Goal: Information Seeking & Learning: Learn about a topic

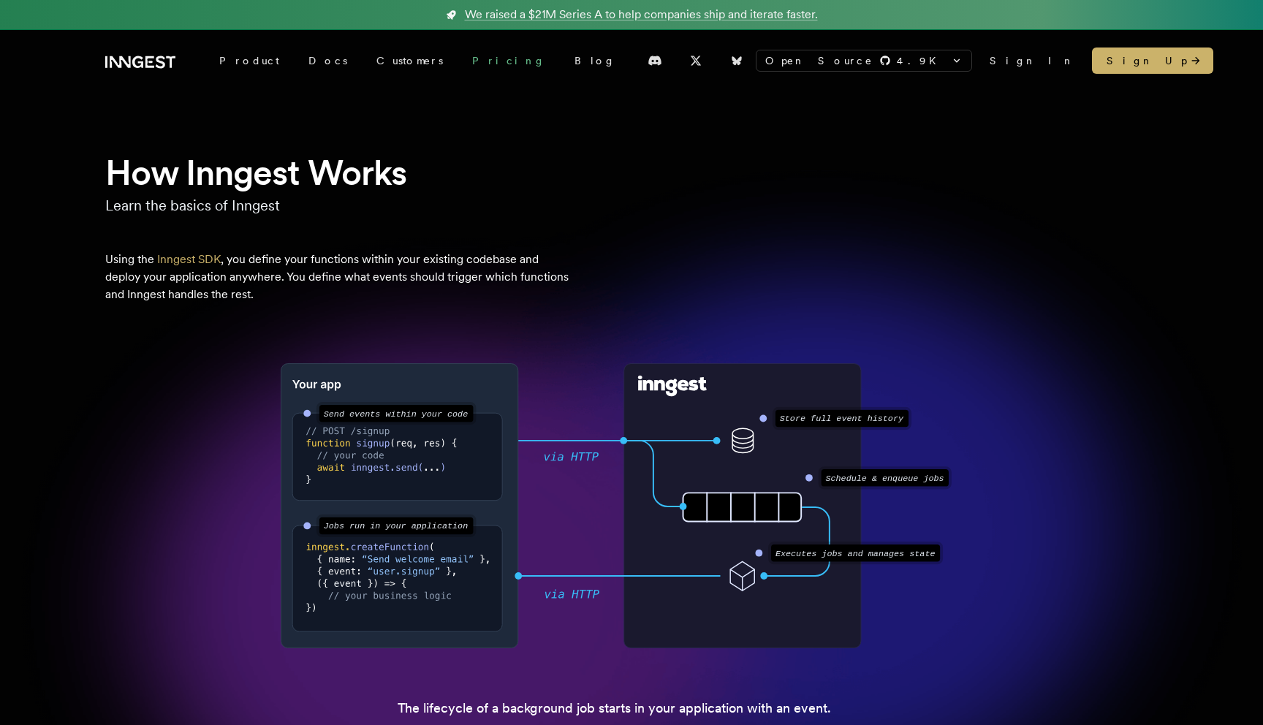
click at [458, 60] on link "Pricing" at bounding box center [509, 61] width 102 height 26
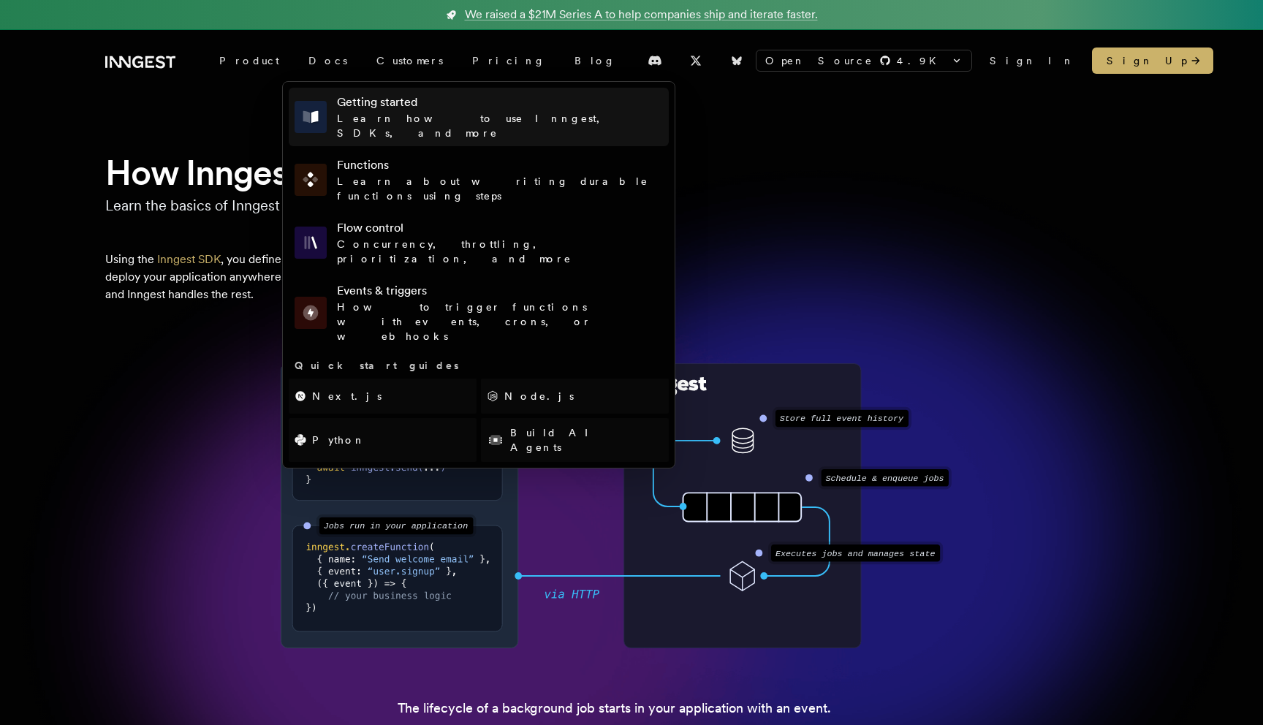
click at [337, 110] on h4 "Getting started" at bounding box center [500, 103] width 326 height 18
